Goal: Task Accomplishment & Management: Manage account settings

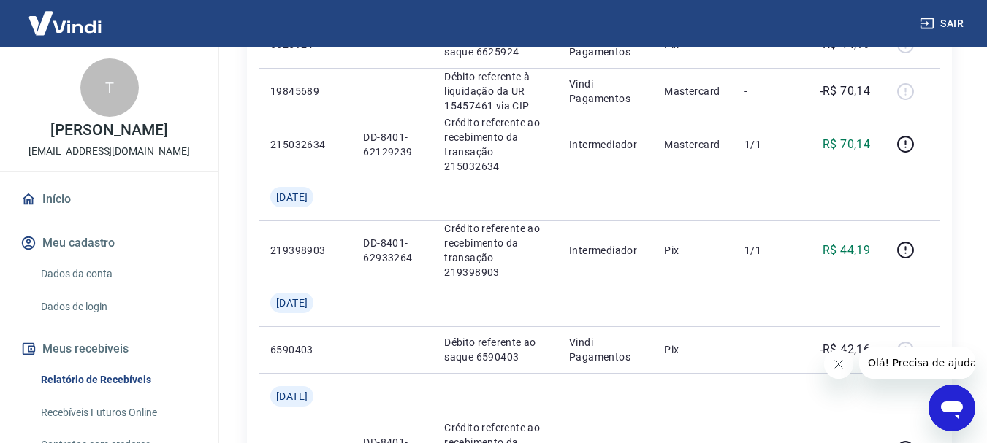
scroll to position [1602, 0]
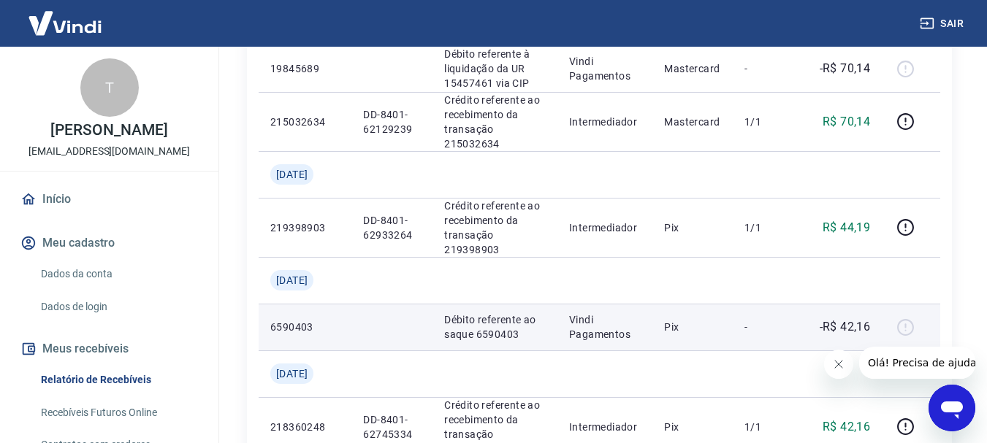
click at [905, 315] on div at bounding box center [910, 326] width 35 height 23
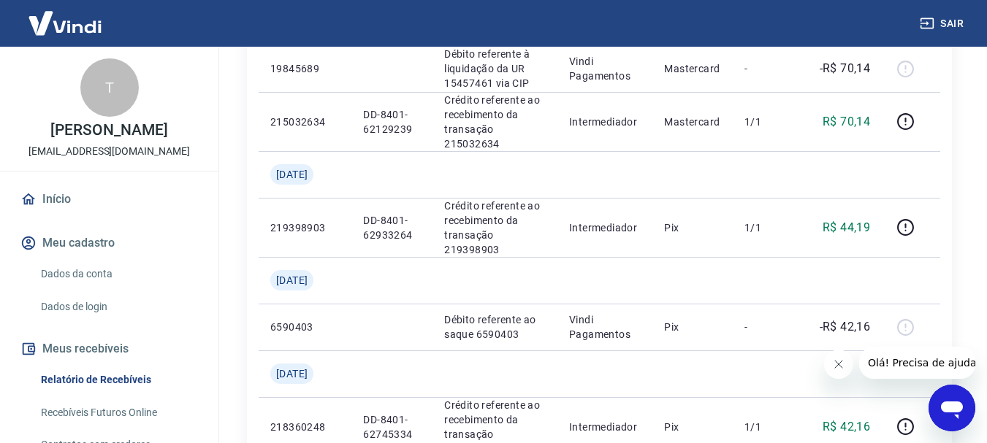
click at [833, 365] on icon "Fechar mensagem da empresa" at bounding box center [838, 365] width 12 height 12
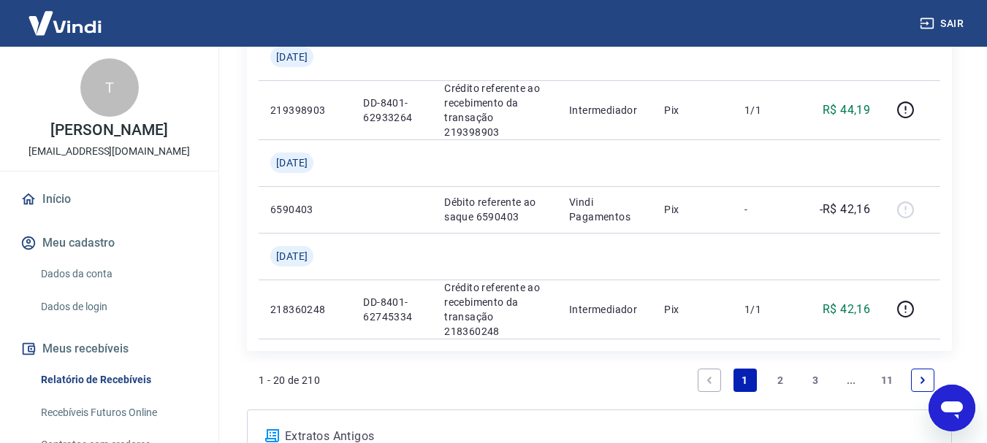
scroll to position [1732, 0]
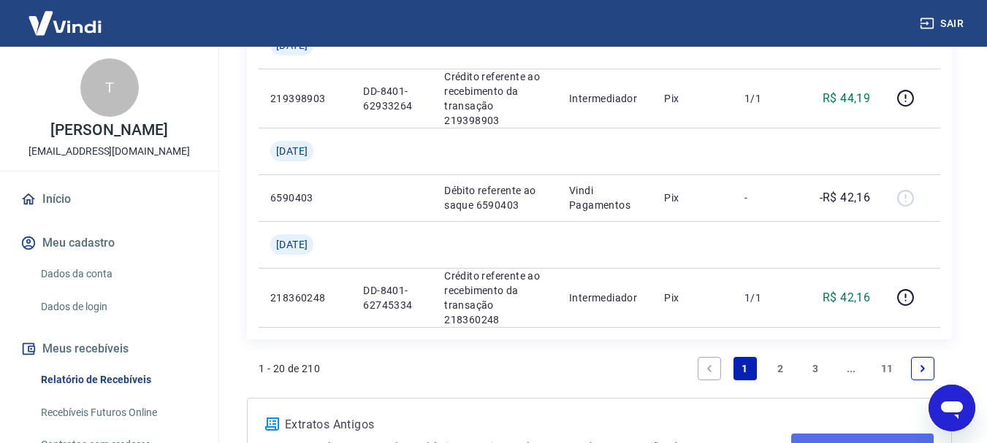
click at [870, 434] on link "Acesse Extratos Antigos" at bounding box center [862, 451] width 142 height 35
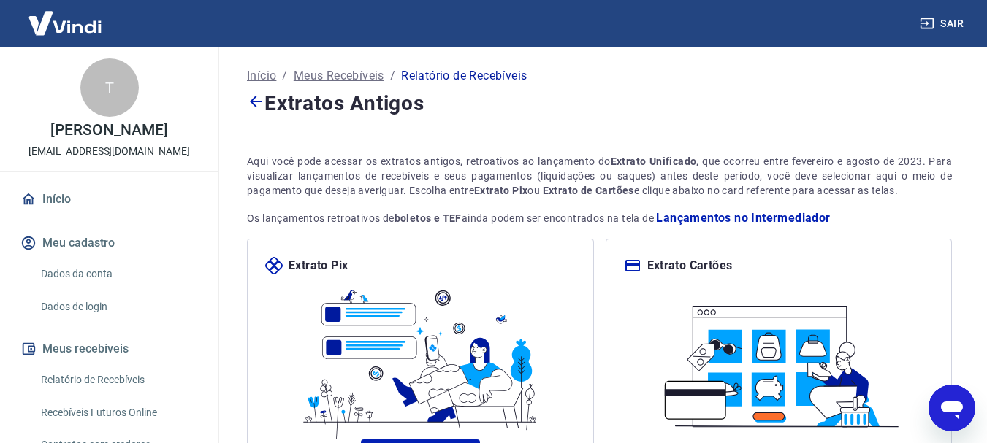
click at [765, 221] on span "Lançamentos no Intermediador" at bounding box center [743, 219] width 174 height 18
